Goal: Task Accomplishment & Management: Manage account settings

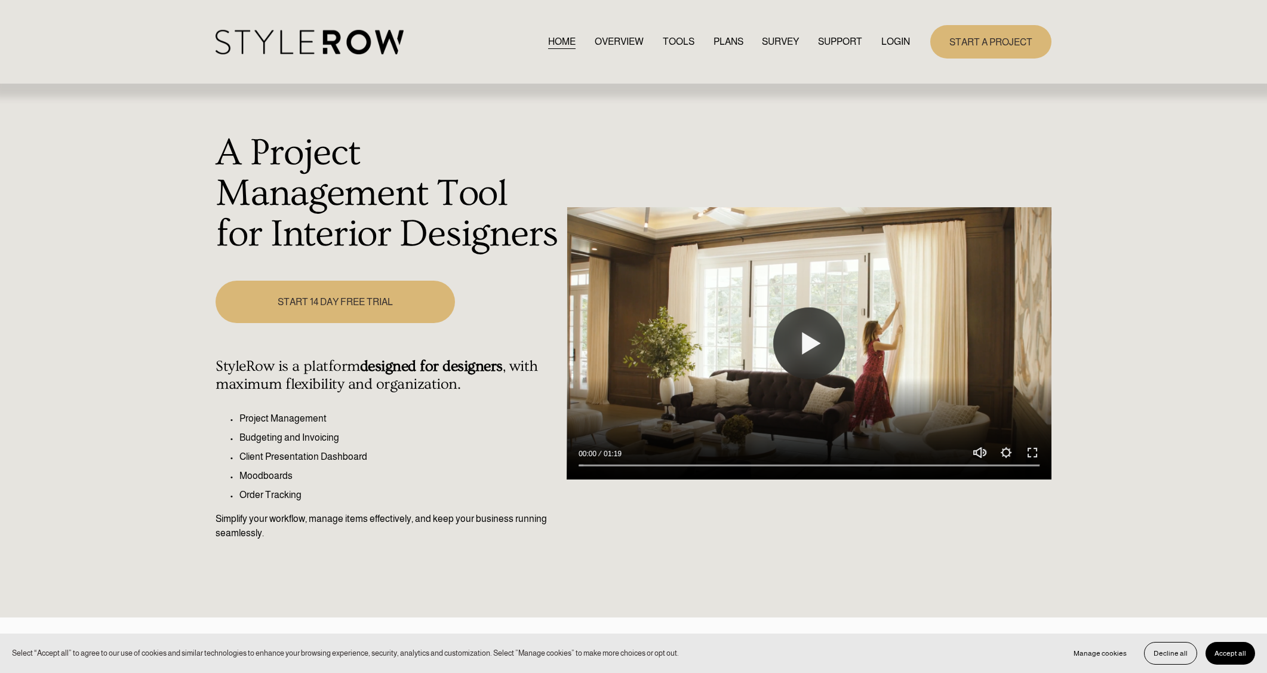
click at [883, 41] on link "LOGIN" at bounding box center [896, 42] width 29 height 16
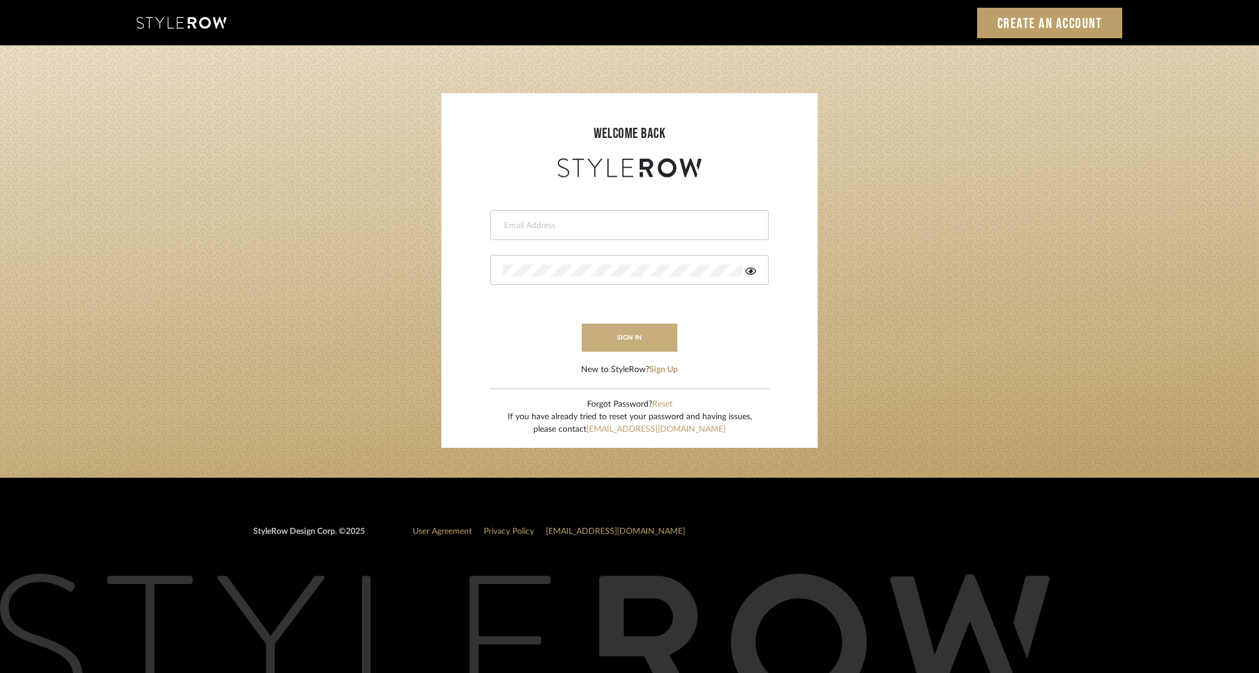
type input "[PERSON_NAME][EMAIL_ADDRESS][DOMAIN_NAME]"
click at [649, 336] on button "sign in" at bounding box center [630, 338] width 96 height 28
